Goal: Obtain resource: Download file/media

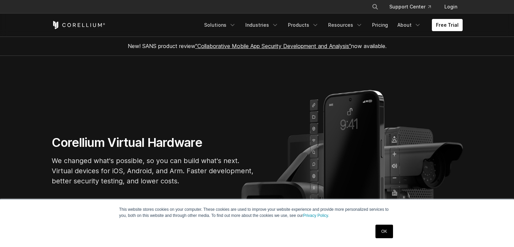
click at [389, 233] on link "OK" at bounding box center [384, 231] width 17 height 14
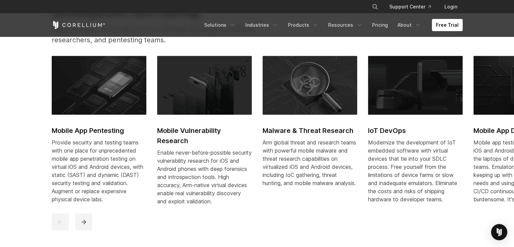
scroll to position [297, 0]
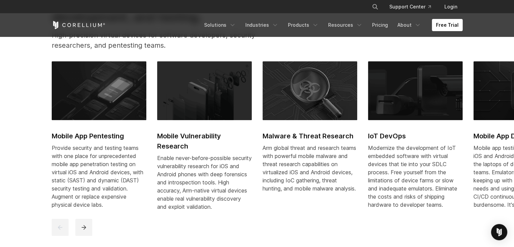
click at [83, 118] on img at bounding box center [99, 90] width 95 height 59
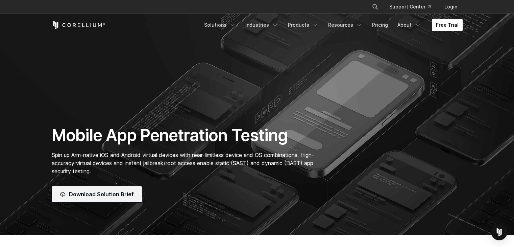
click at [85, 194] on span "Download Solution Brief" at bounding box center [101, 194] width 65 height 8
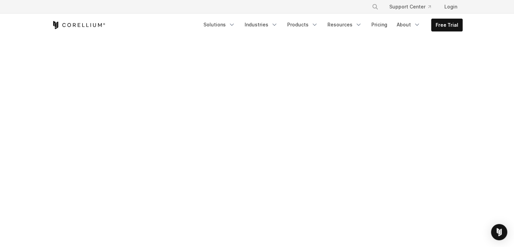
scroll to position [161, 0]
